Goal: Find specific page/section: Find specific page/section

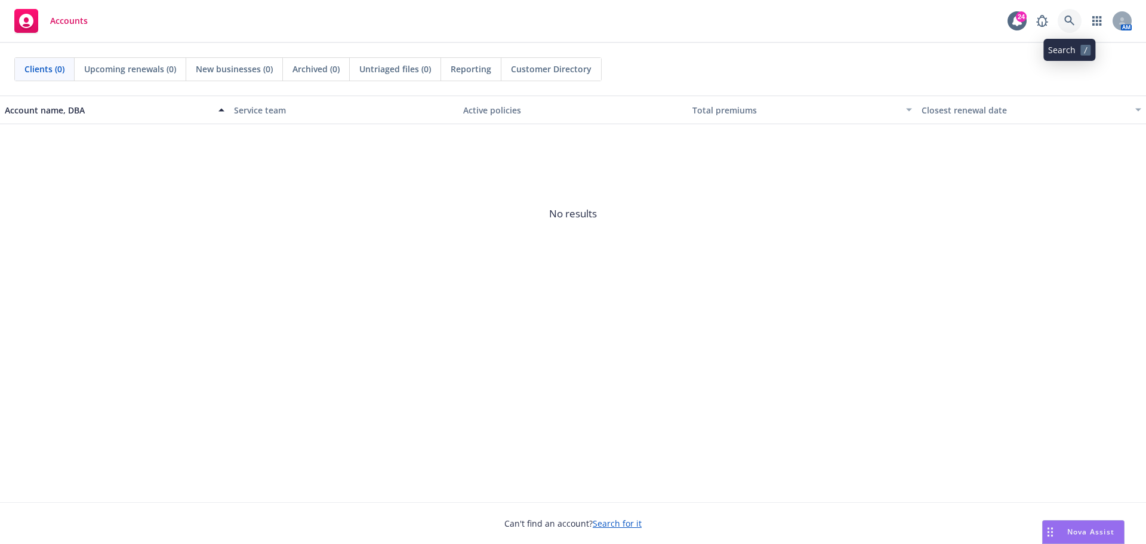
click at [1069, 23] on icon at bounding box center [1069, 21] width 11 height 11
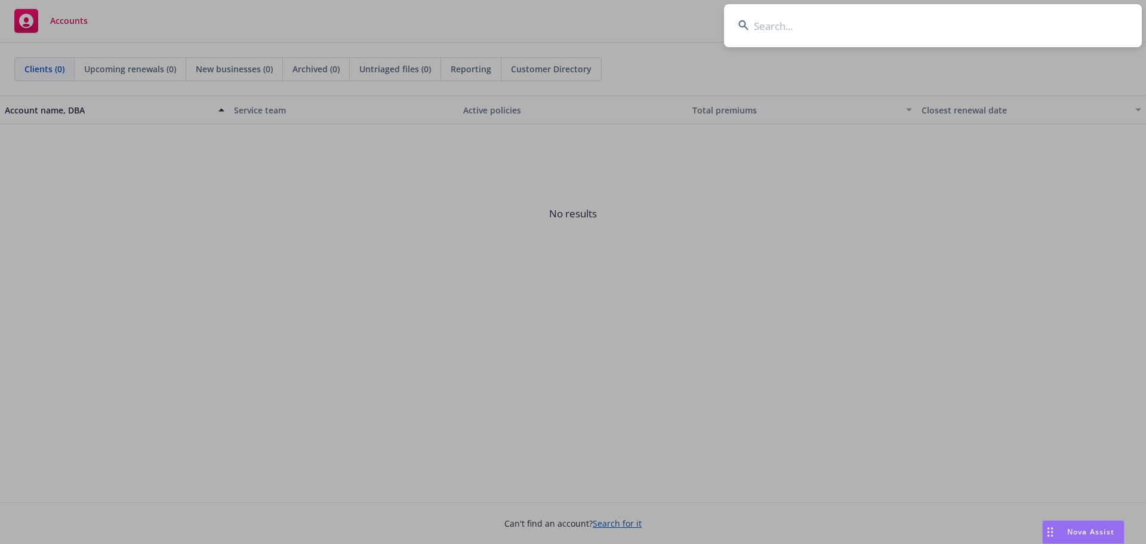
click at [861, 20] on input at bounding box center [933, 25] width 418 height 43
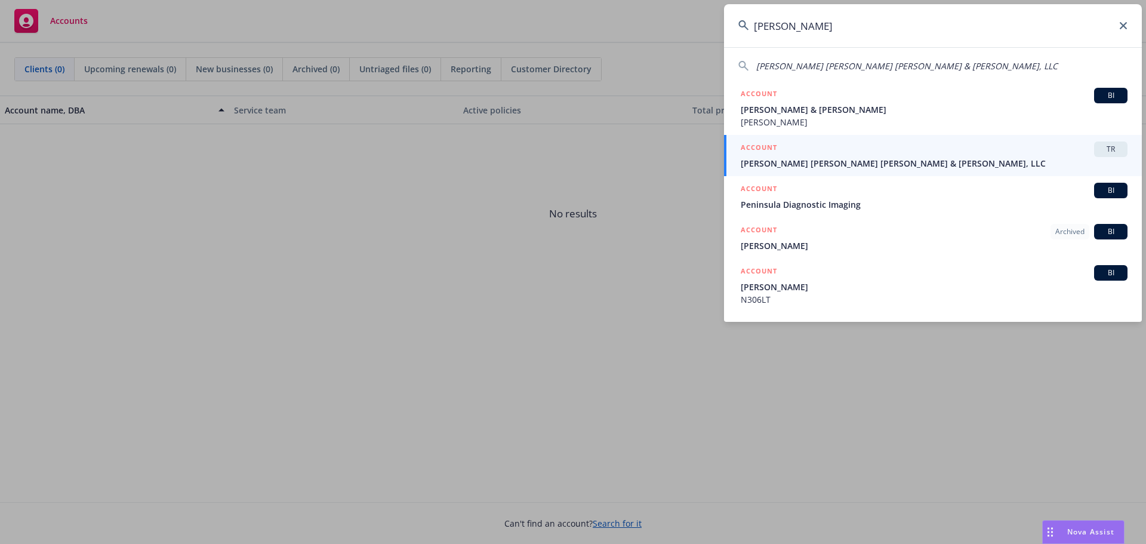
type input "kleiner"
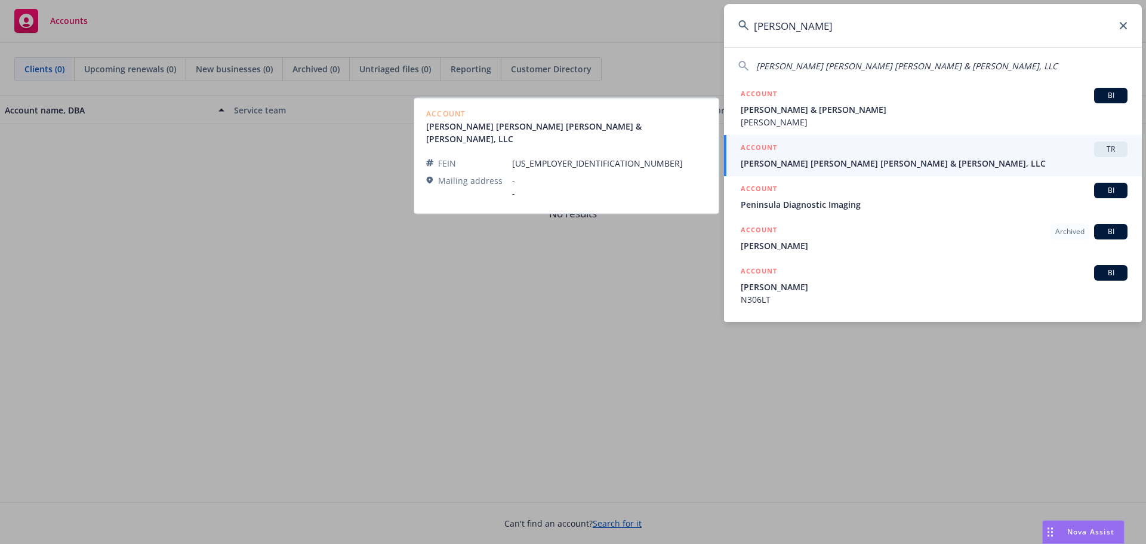
click at [792, 160] on span "[PERSON_NAME] [PERSON_NAME] [PERSON_NAME] & [PERSON_NAME], LLC" at bounding box center [934, 163] width 387 height 13
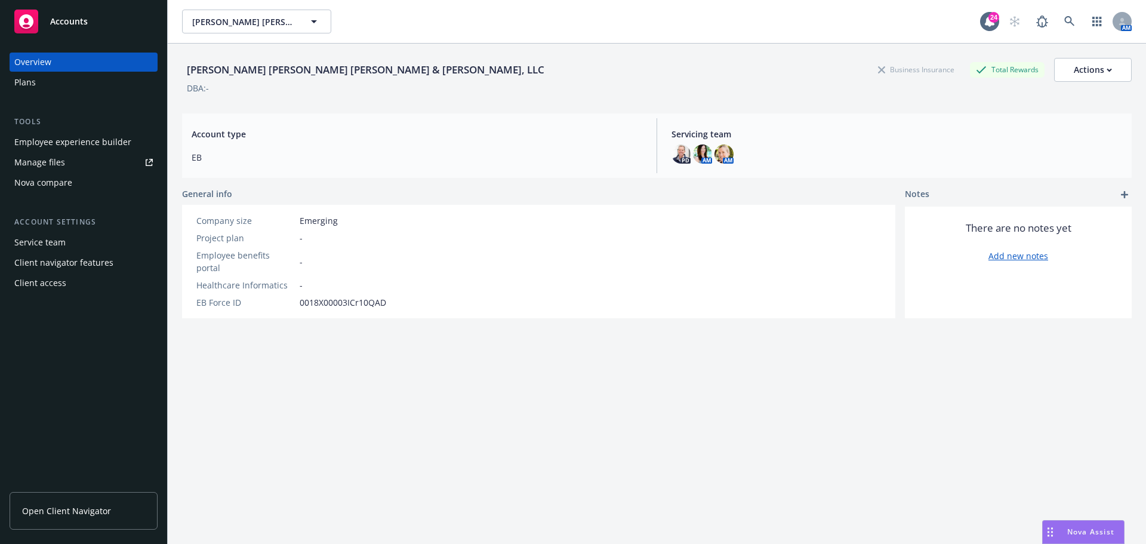
click at [72, 514] on span "Open Client Navigator" at bounding box center [66, 510] width 89 height 13
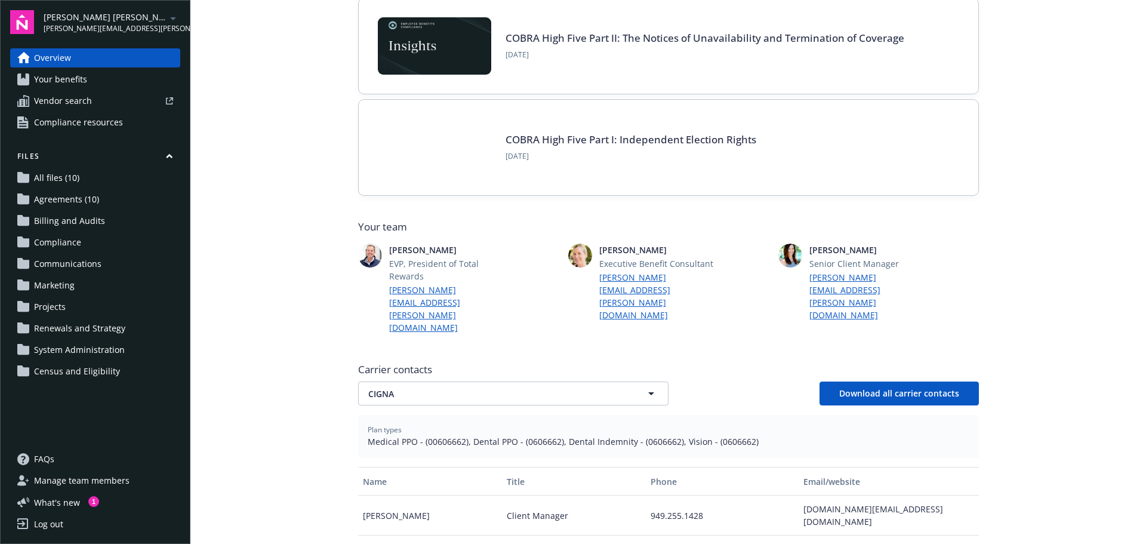
scroll to position [119, 0]
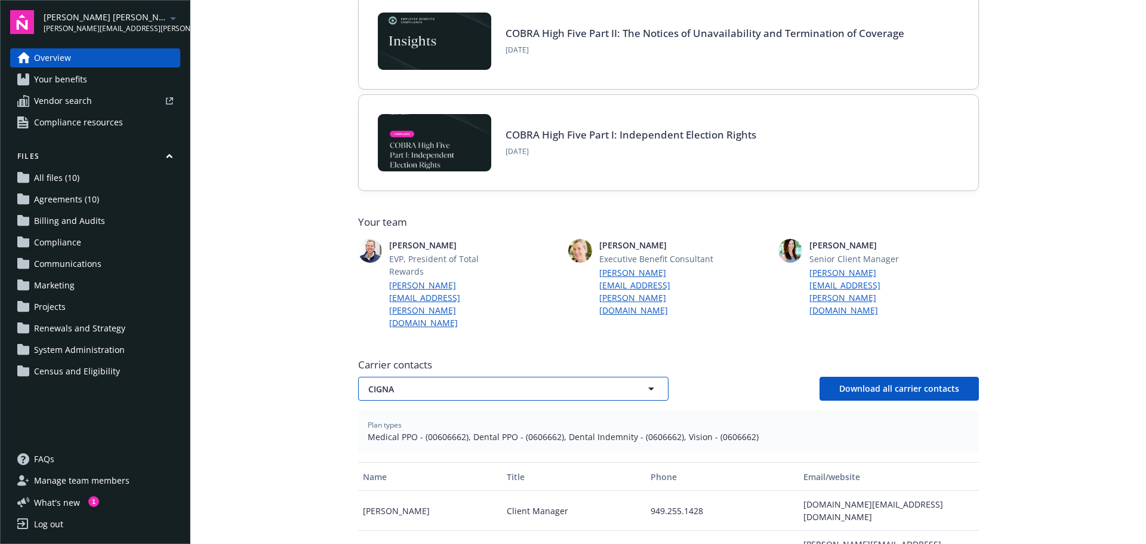
click at [651, 381] on icon "button" at bounding box center [651, 388] width 14 height 14
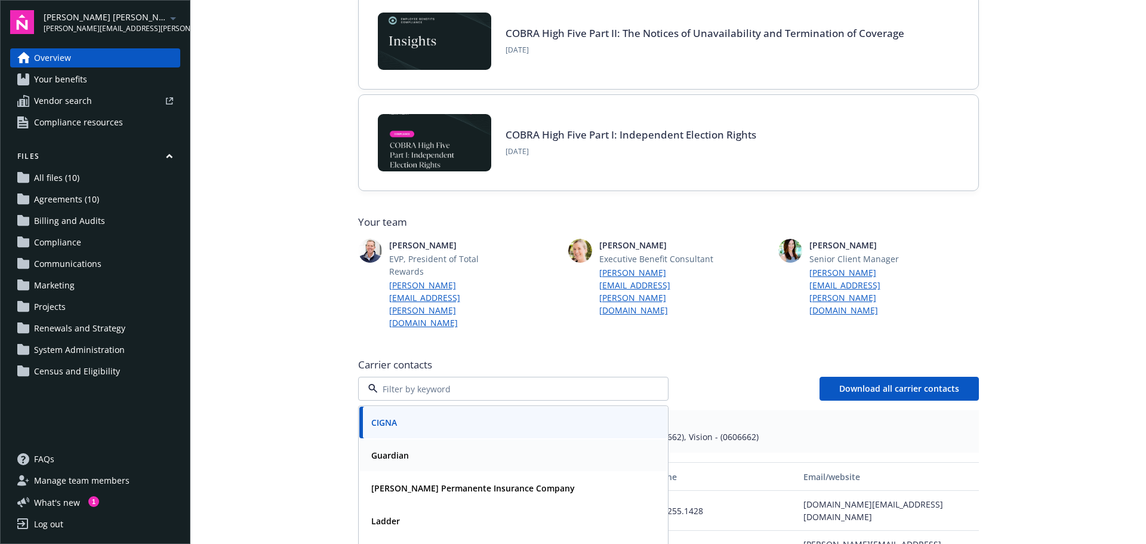
click at [384, 450] on strong "Guardian" at bounding box center [390, 455] width 38 height 11
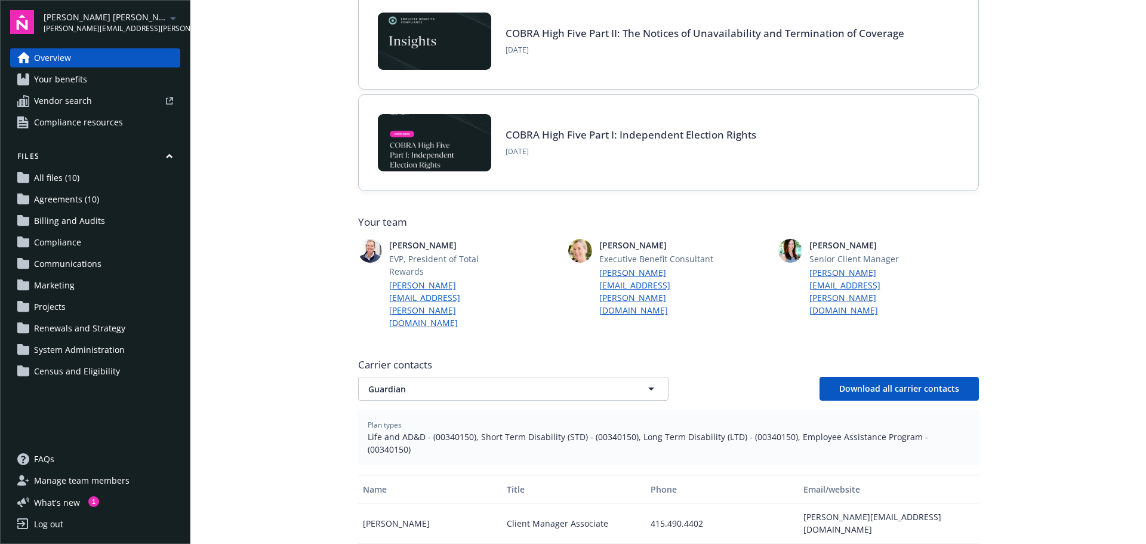
click at [53, 527] on div "Log out" at bounding box center [48, 524] width 29 height 19
